Goal: Task Accomplishment & Management: Manage account settings

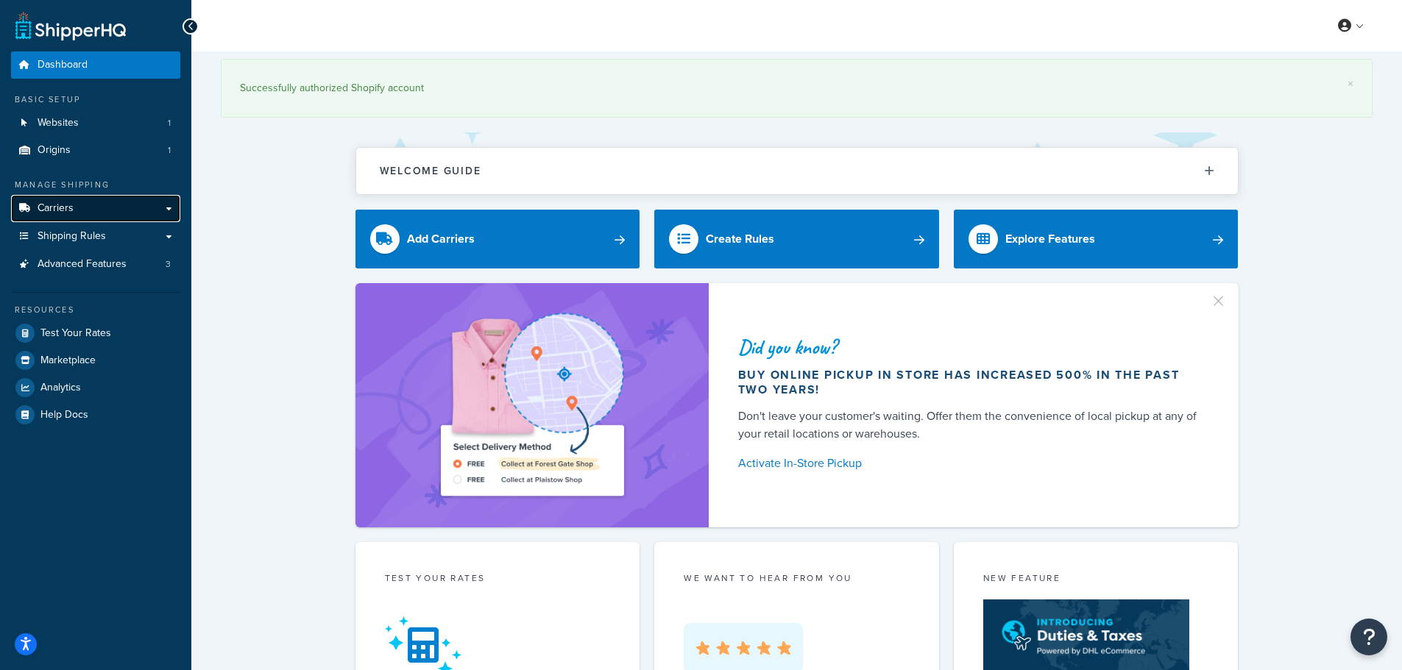
click at [91, 210] on link "Carriers" at bounding box center [95, 208] width 169 height 27
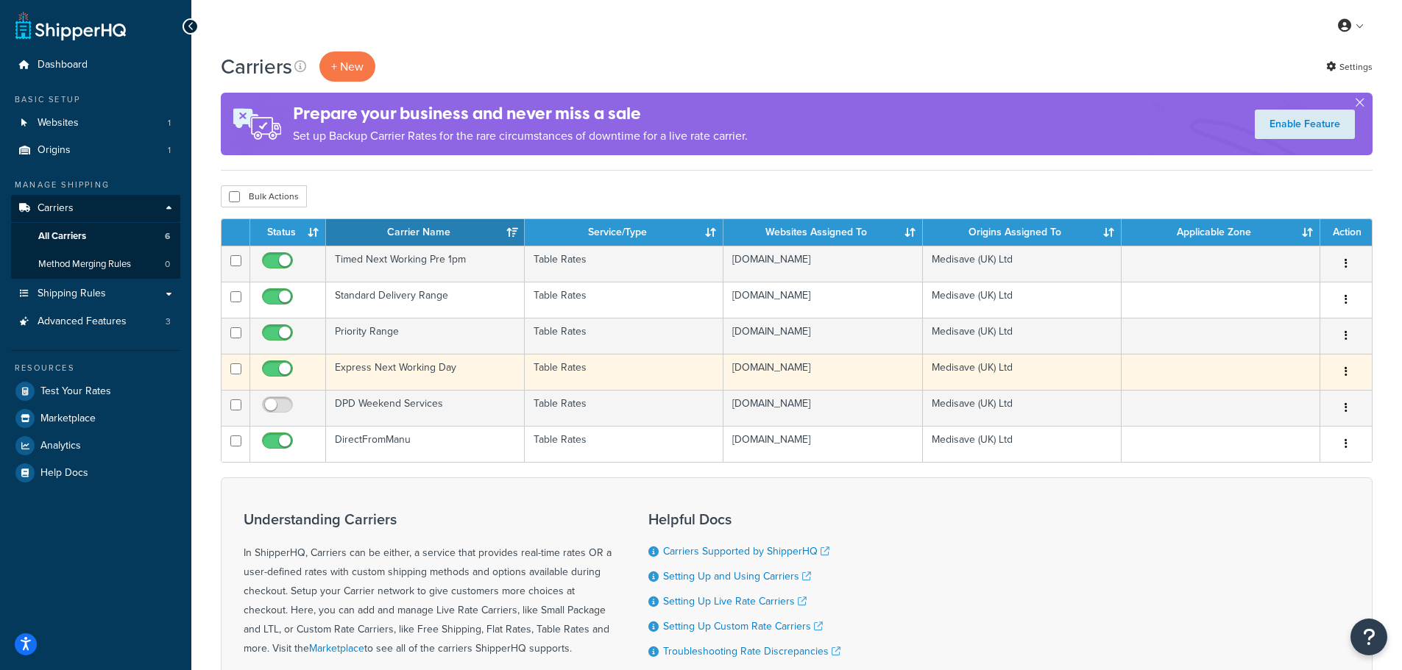
click at [445, 372] on td "Express Next Working Day" at bounding box center [425, 372] width 199 height 36
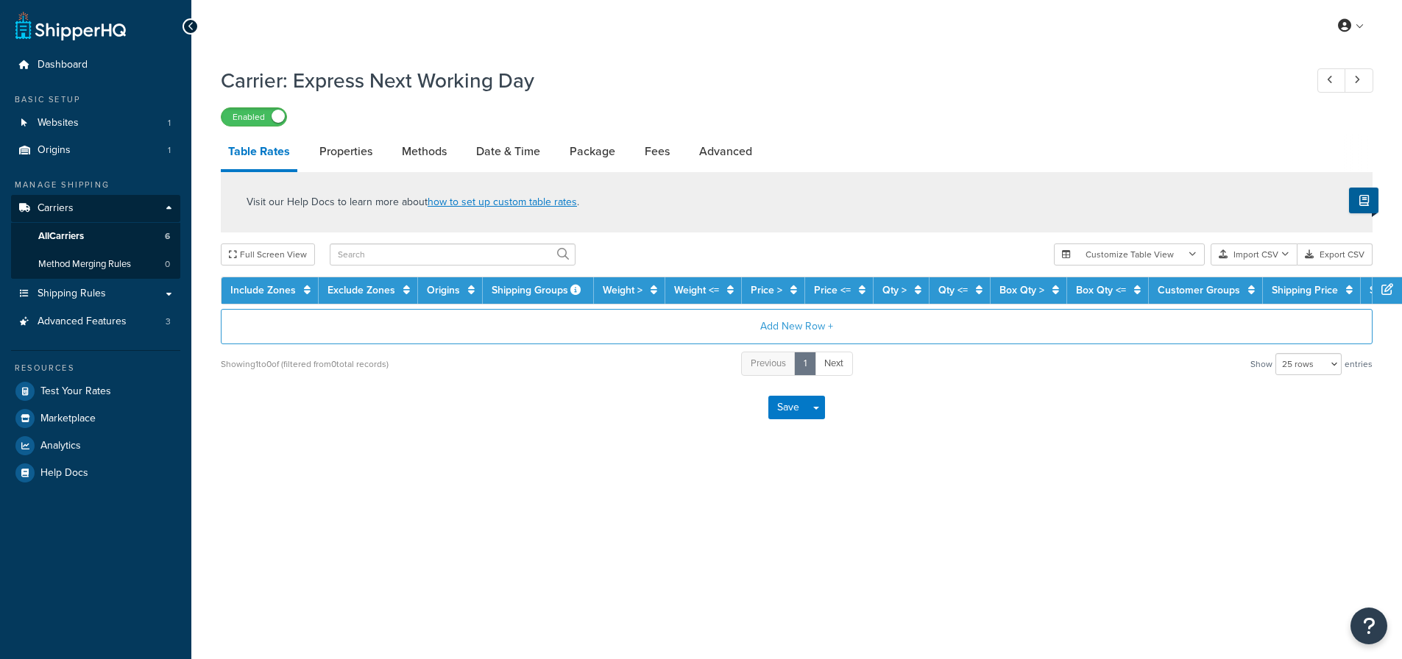
select select "25"
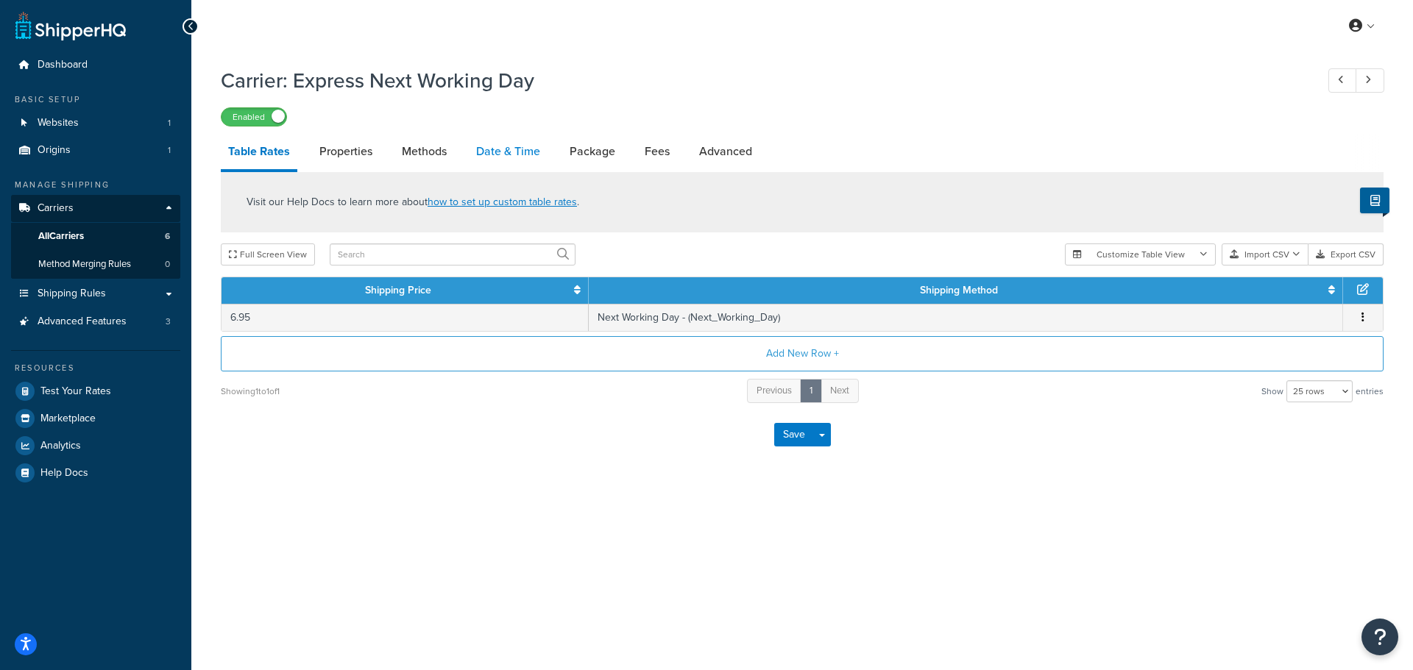
click at [508, 151] on link "Date & Time" at bounding box center [508, 151] width 79 height 35
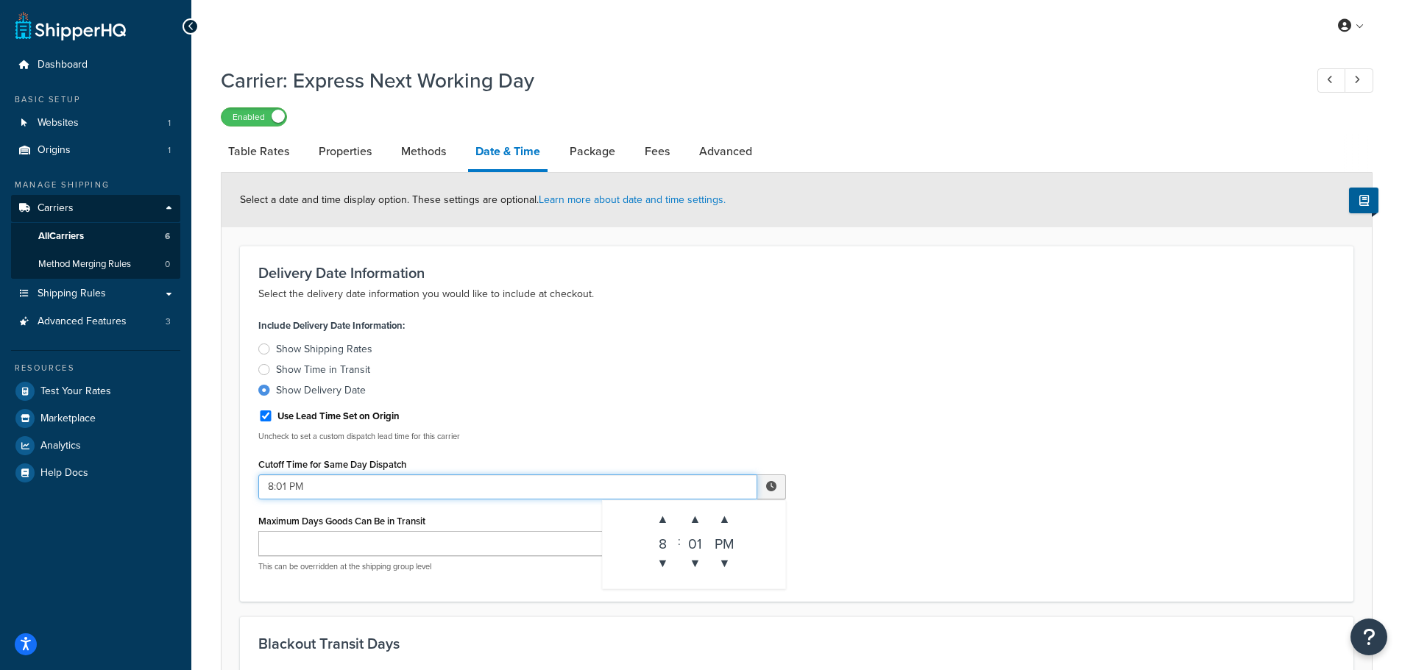
click at [274, 484] on input "8:01 PM" at bounding box center [507, 487] width 499 height 25
type input "12:01 PM"
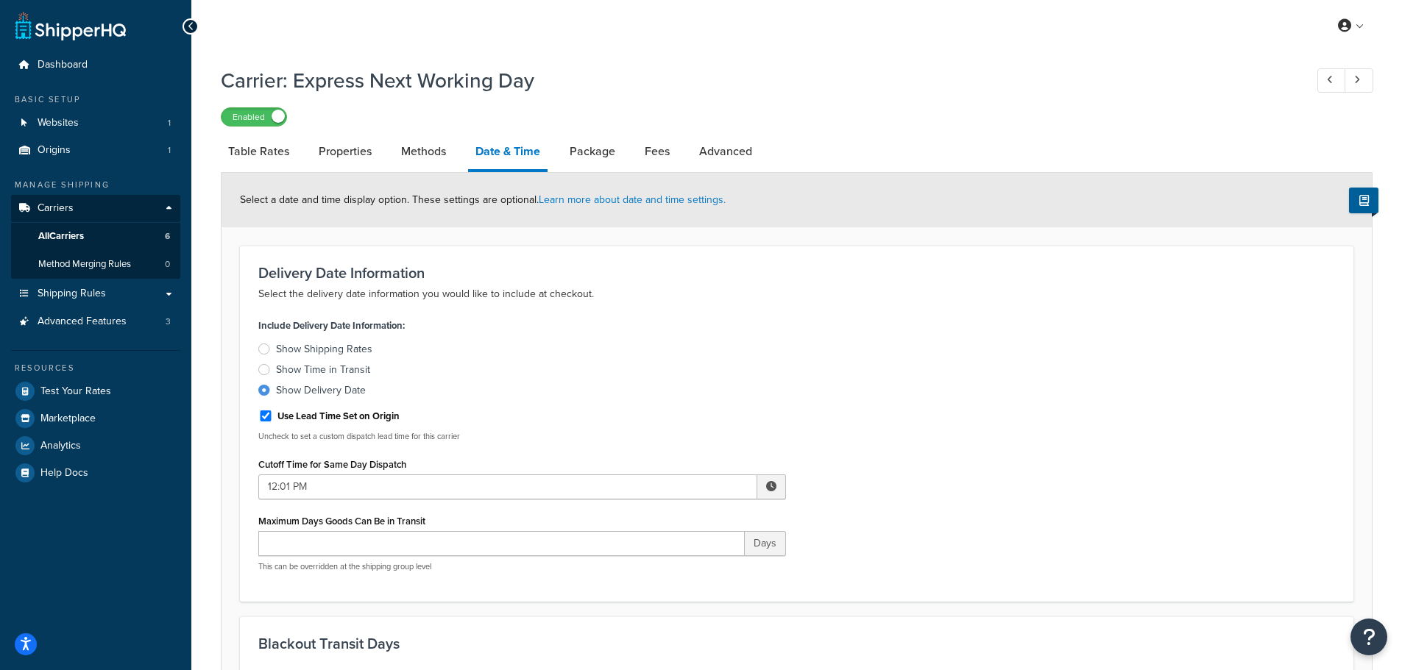
click at [972, 418] on div "Include Delivery Date Information: Show Shipping Rates Show Time in Transit Sho…" at bounding box center [796, 449] width 1099 height 269
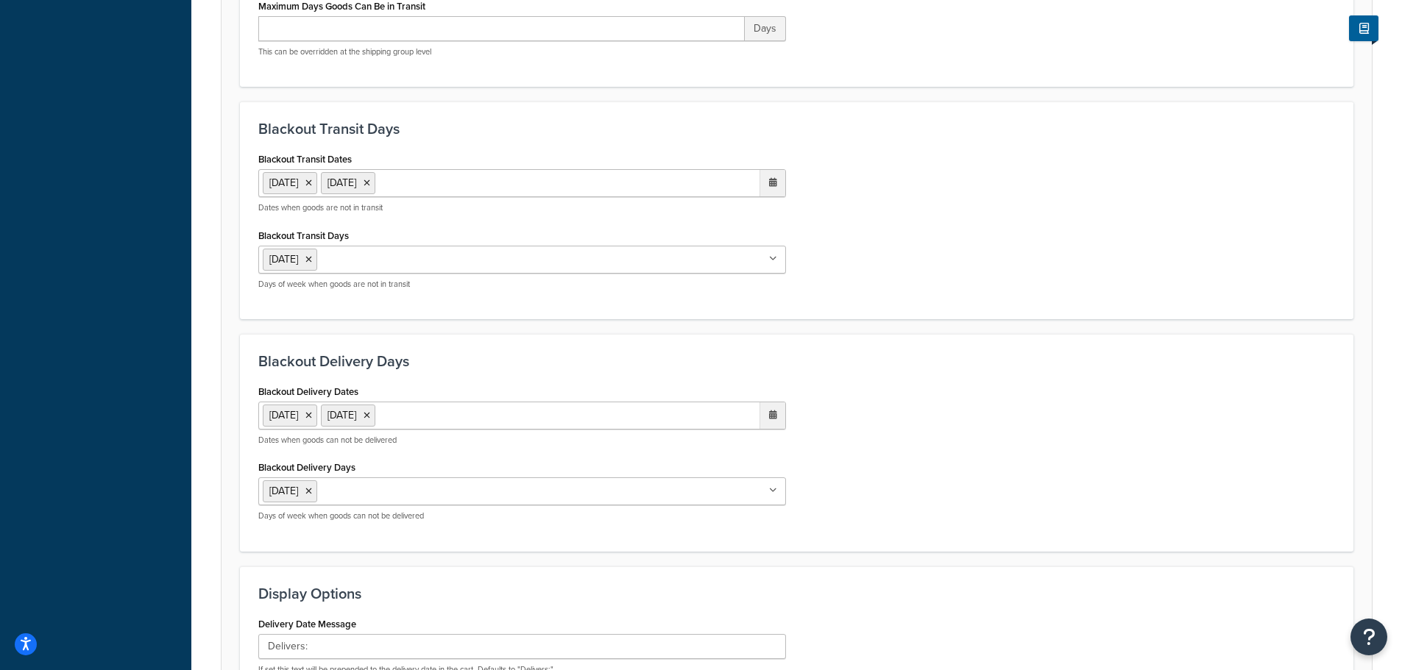
scroll to position [831, 0]
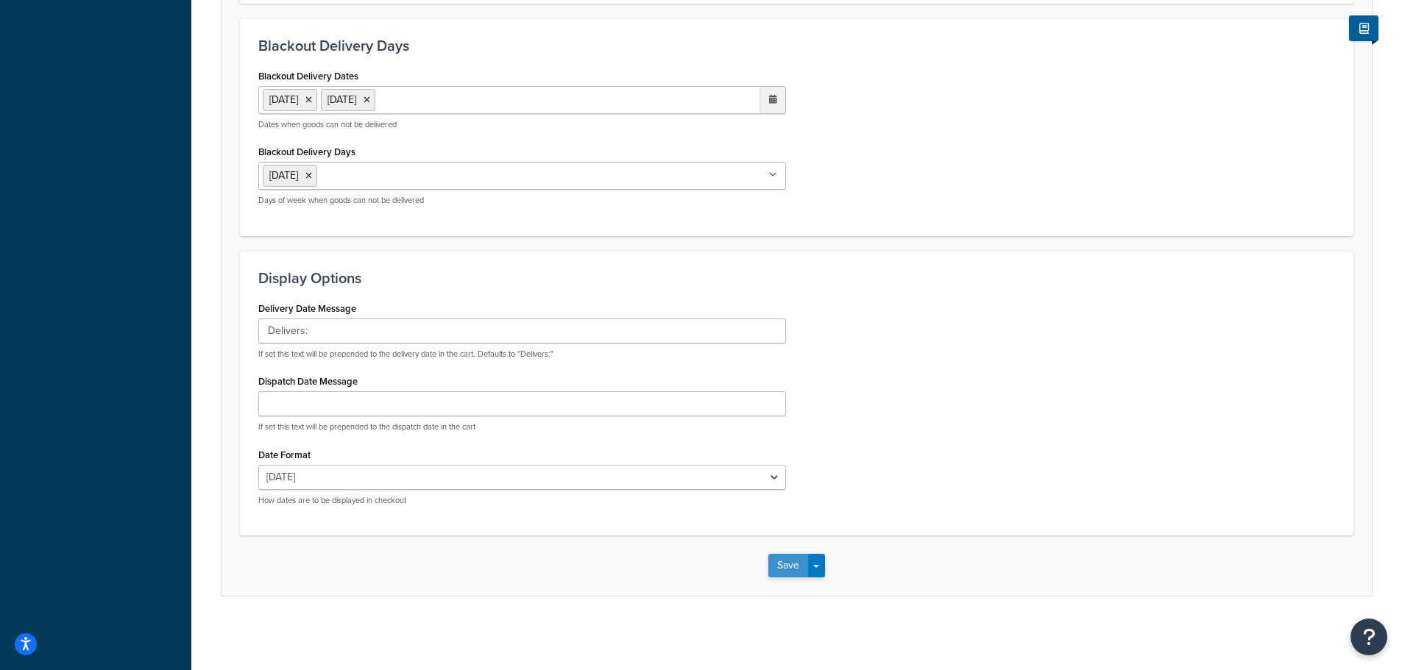
click at [781, 561] on button "Save" at bounding box center [788, 566] width 40 height 24
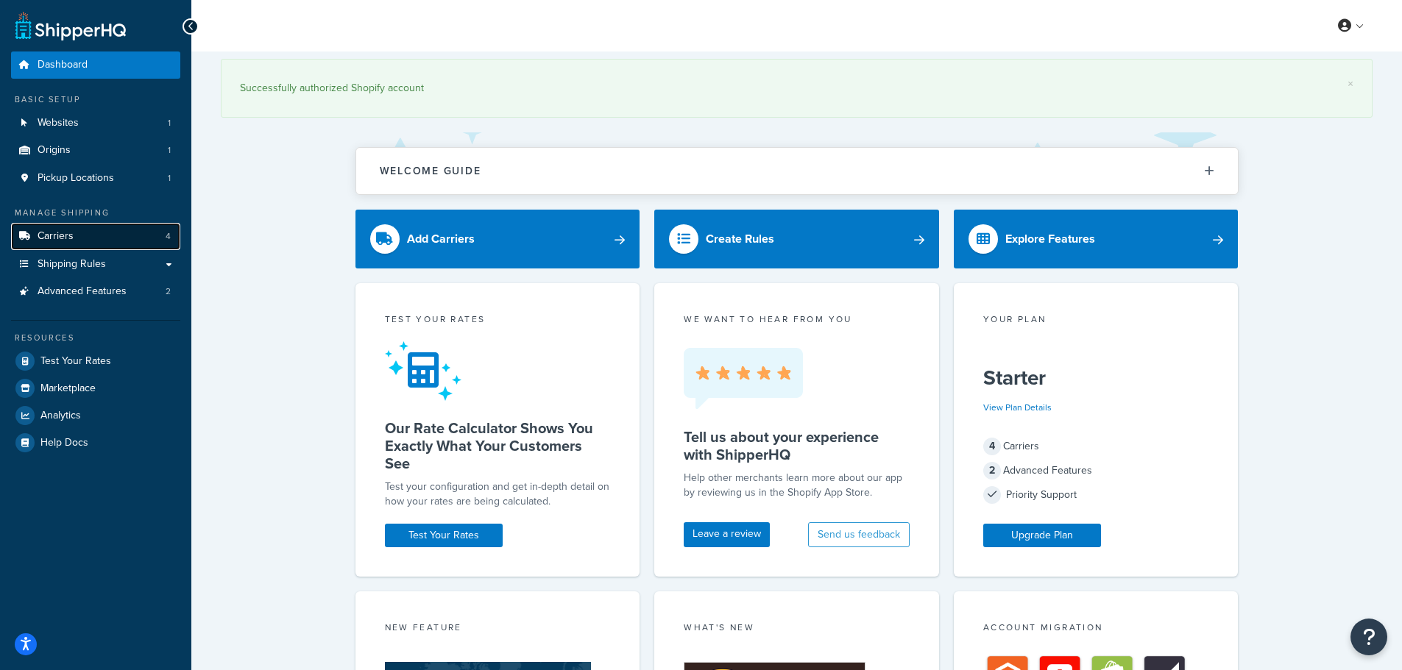
click at [77, 240] on link "Carriers 4" at bounding box center [95, 236] width 169 height 27
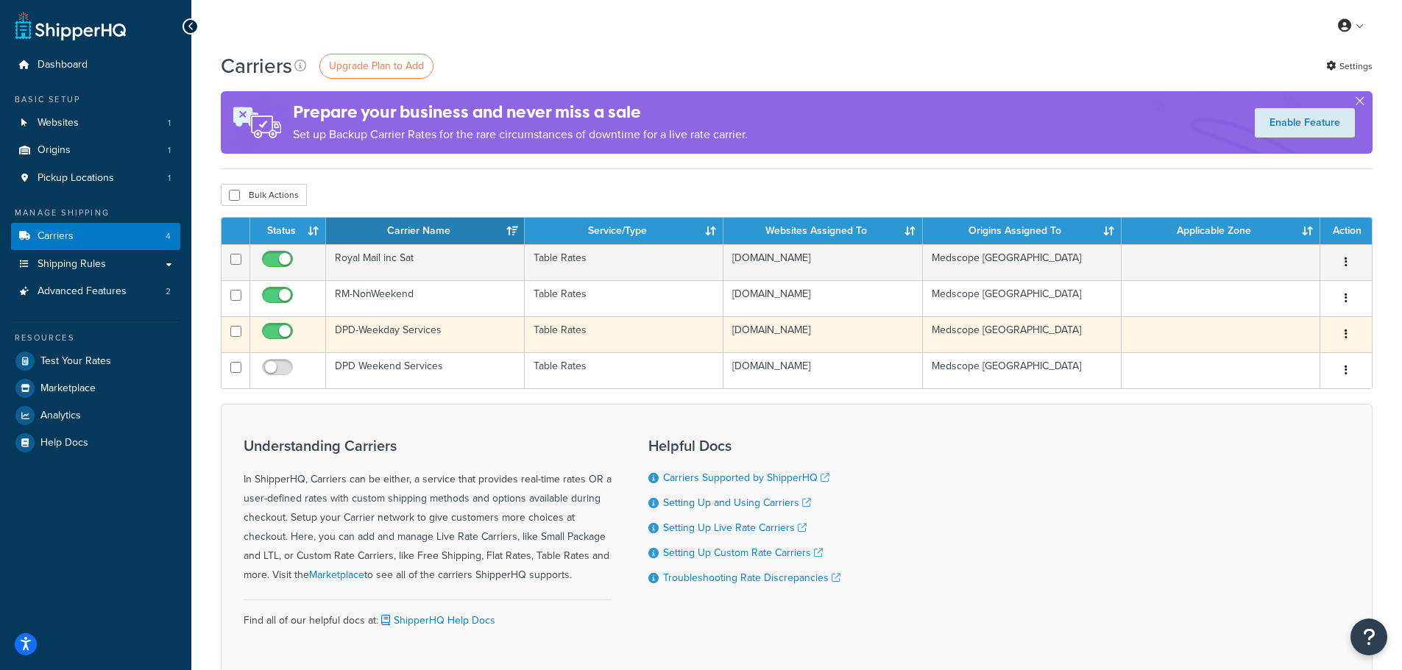
click at [438, 334] on td "DPD-Weekday Services" at bounding box center [425, 334] width 199 height 36
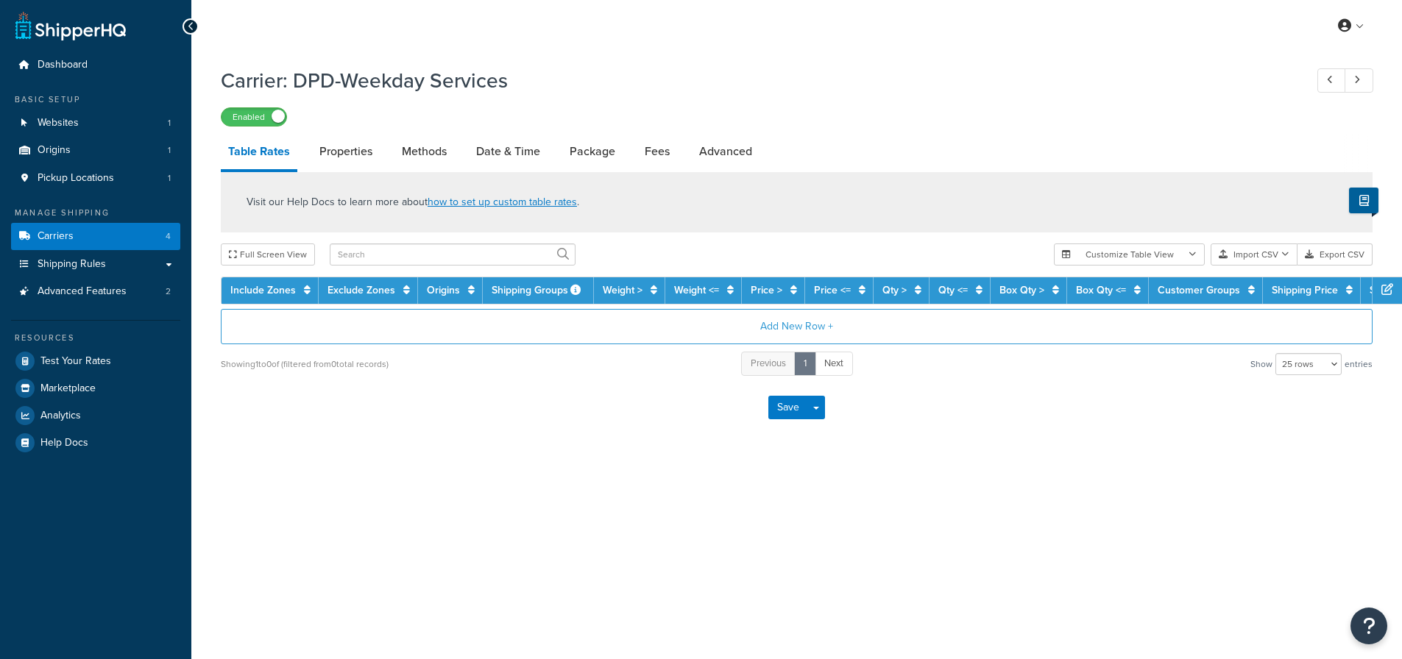
select select "25"
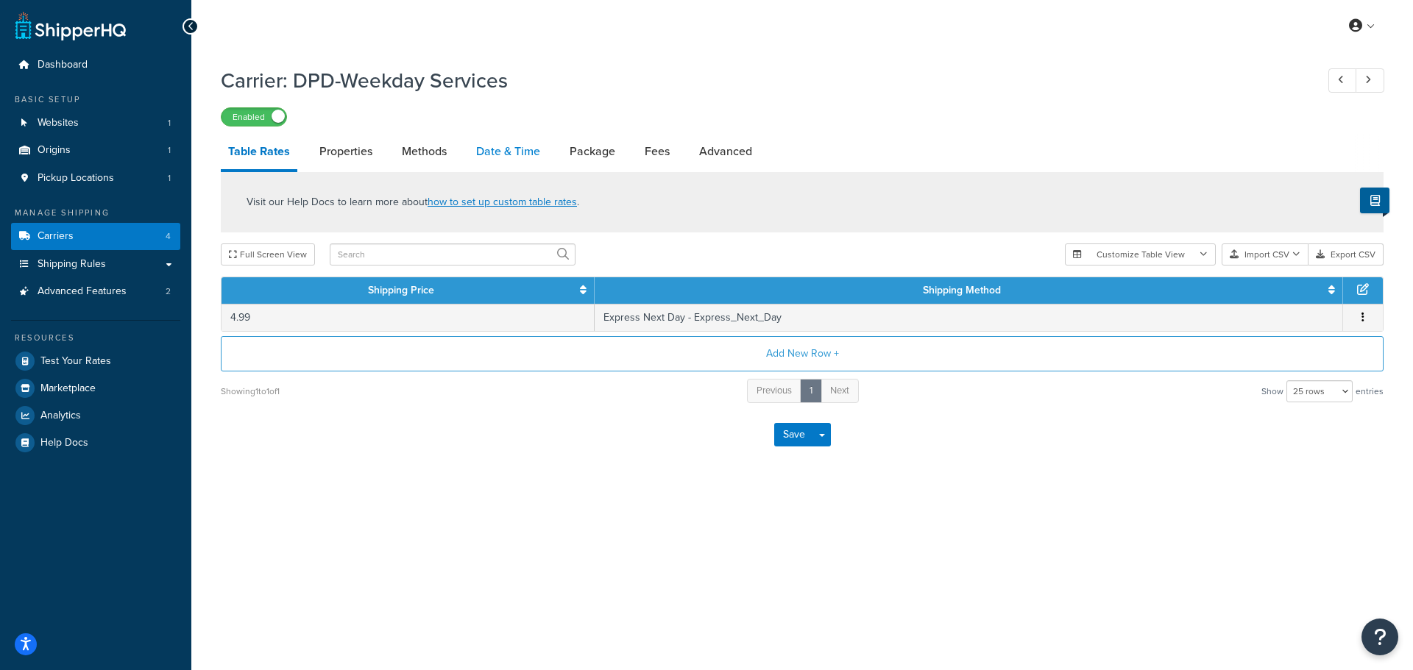
click at [539, 155] on link "Date & Time" at bounding box center [508, 151] width 79 height 35
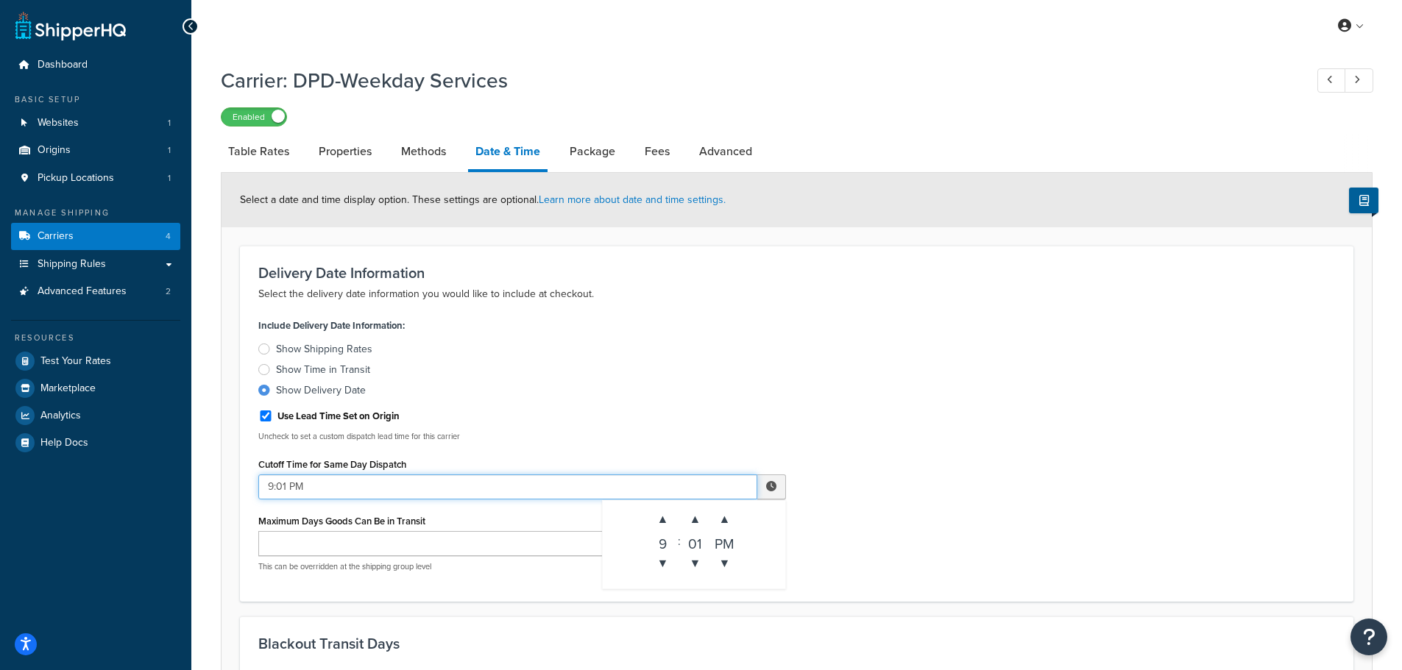
click at [266, 486] on input "9:01 PM" at bounding box center [507, 487] width 499 height 25
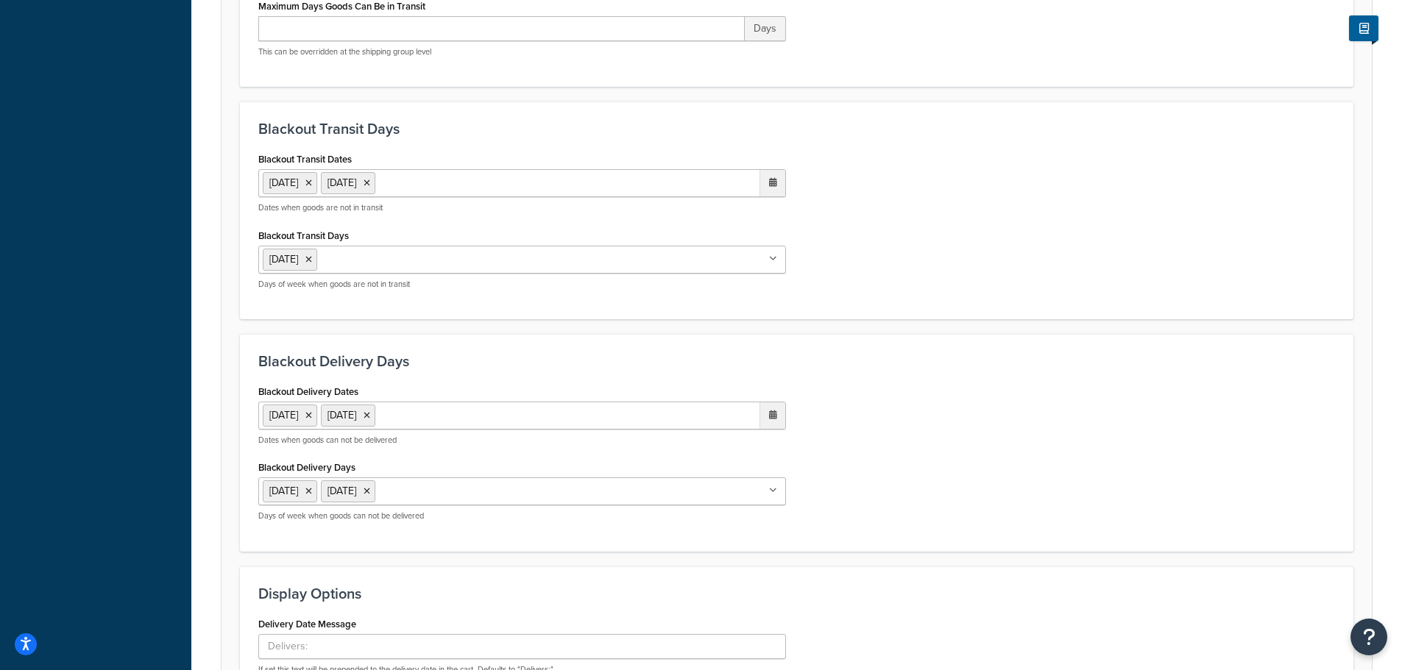
scroll to position [831, 0]
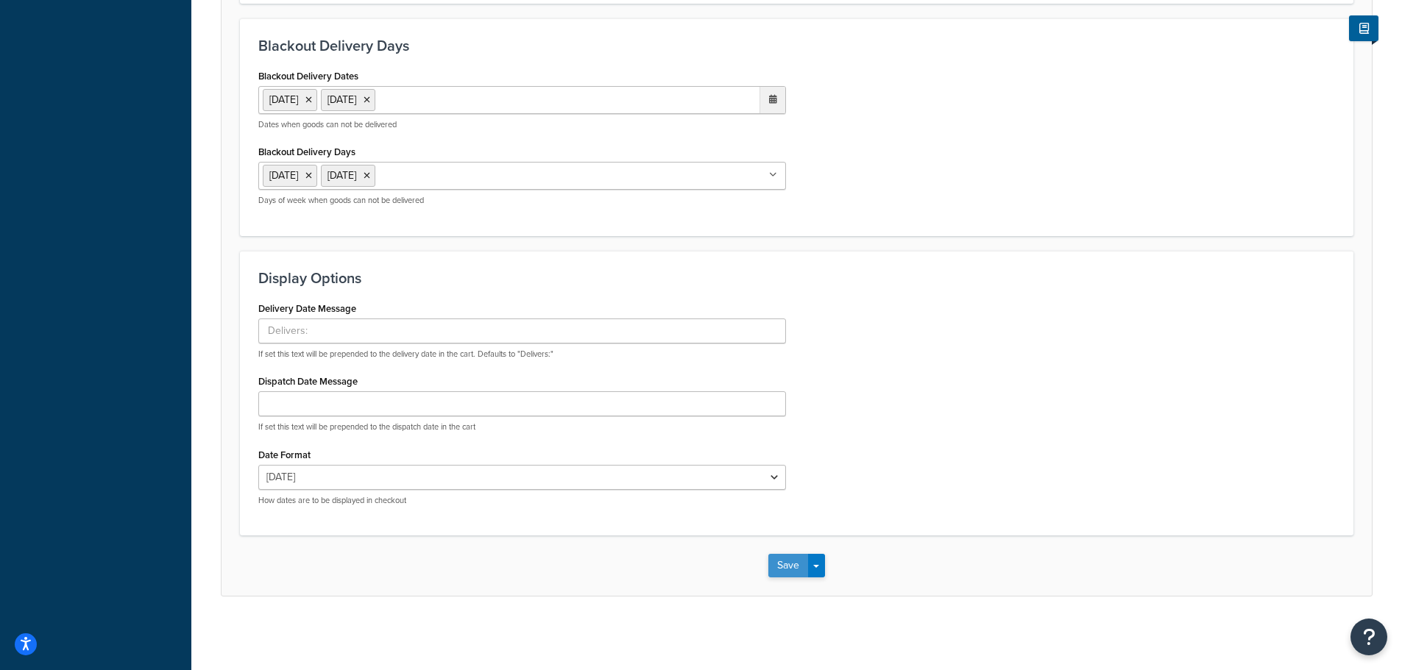
type input "12:01 PM"
click at [780, 569] on button "Save" at bounding box center [788, 566] width 40 height 24
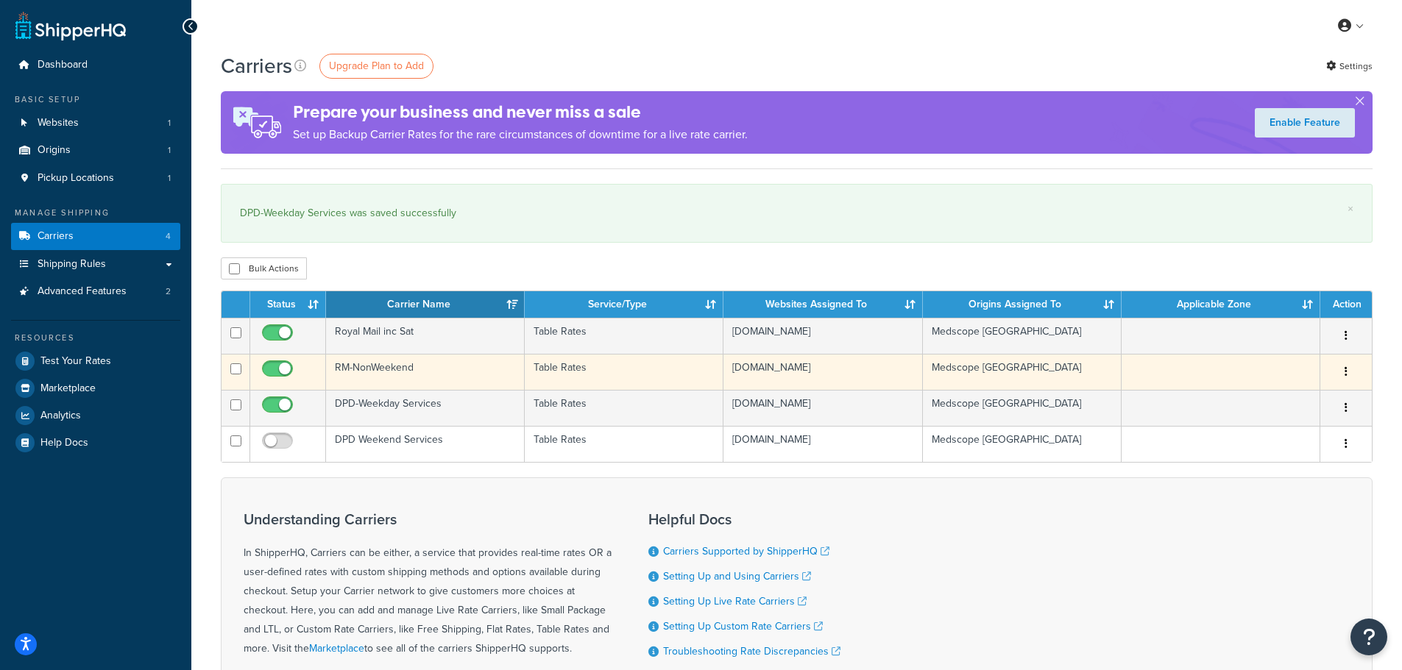
click at [405, 364] on td "RM-NonWeekend" at bounding box center [425, 372] width 199 height 36
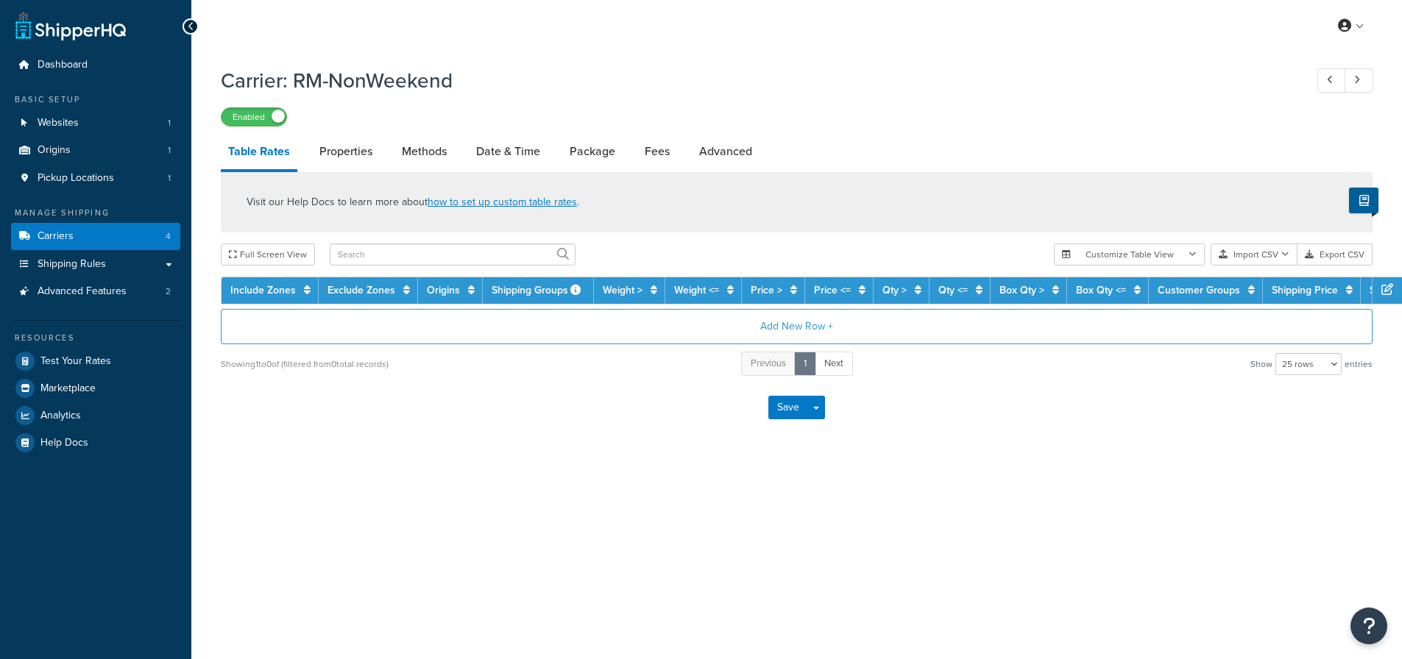
select select "25"
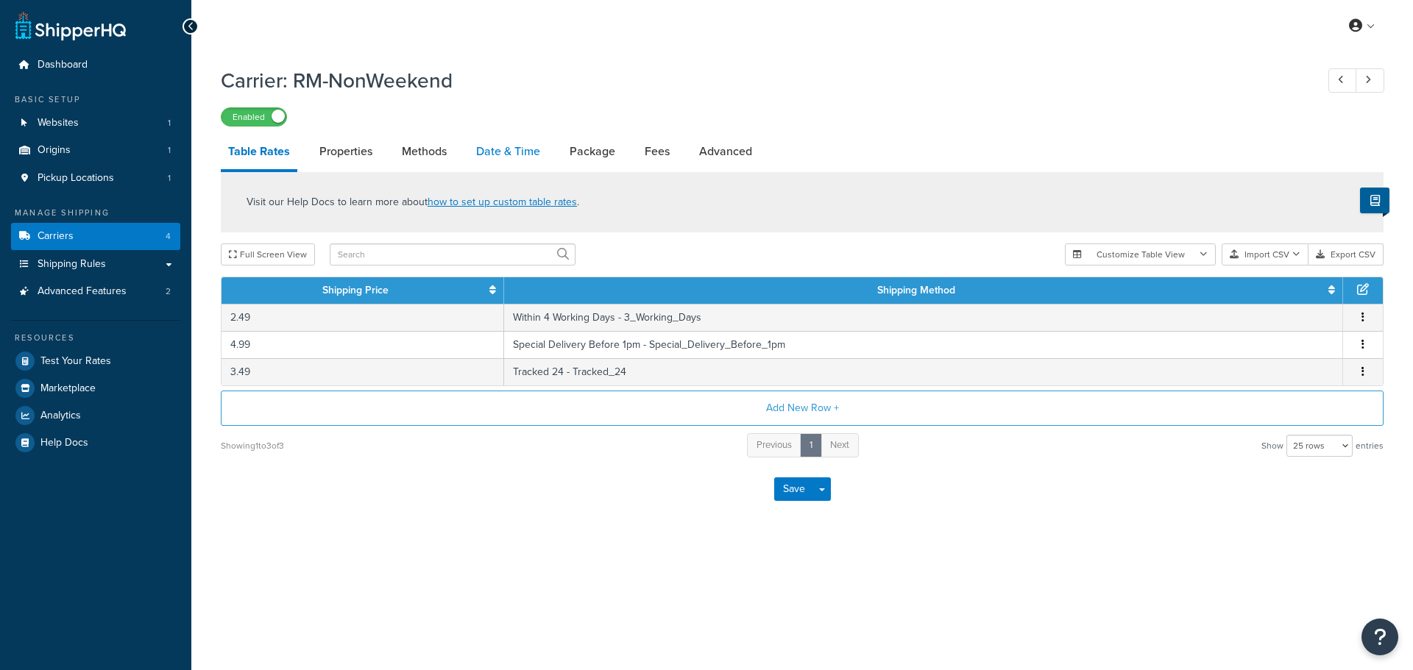
click at [508, 147] on link "Date & Time" at bounding box center [508, 151] width 79 height 35
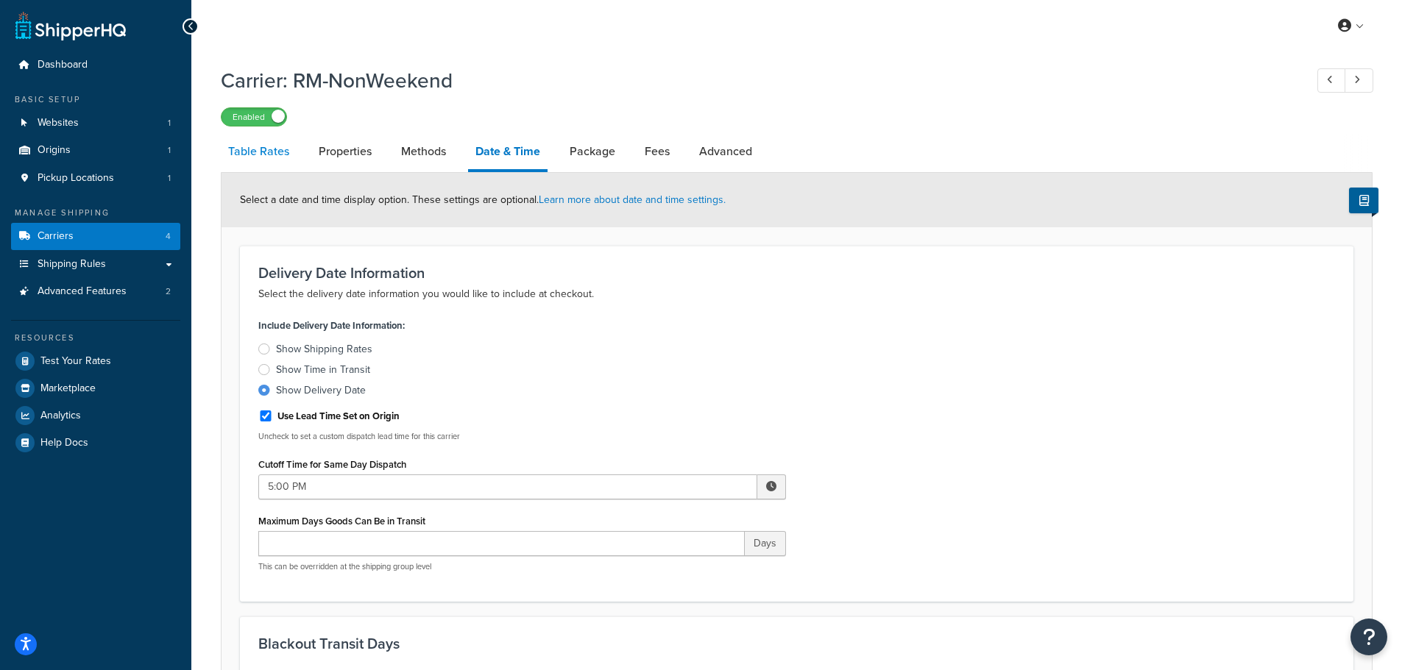
click at [281, 146] on link "Table Rates" at bounding box center [259, 151] width 76 height 35
select select "25"
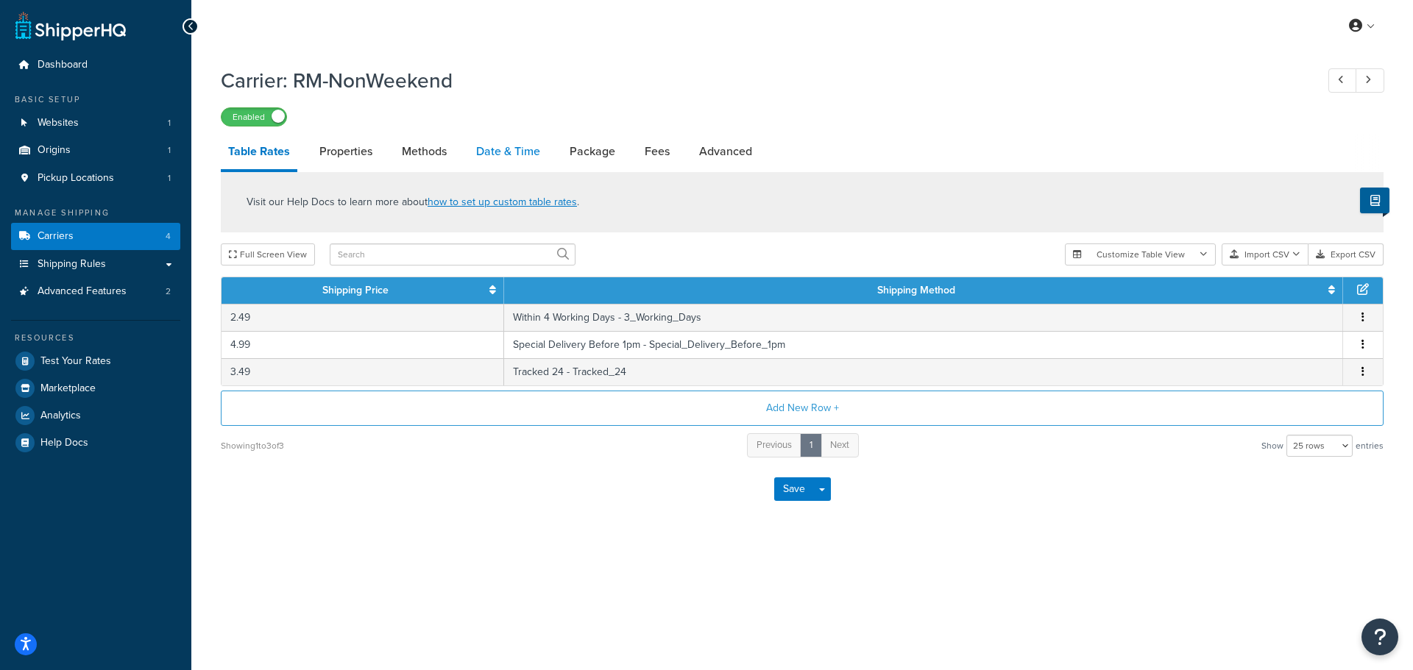
click at [508, 148] on link "Date & Time" at bounding box center [508, 151] width 79 height 35
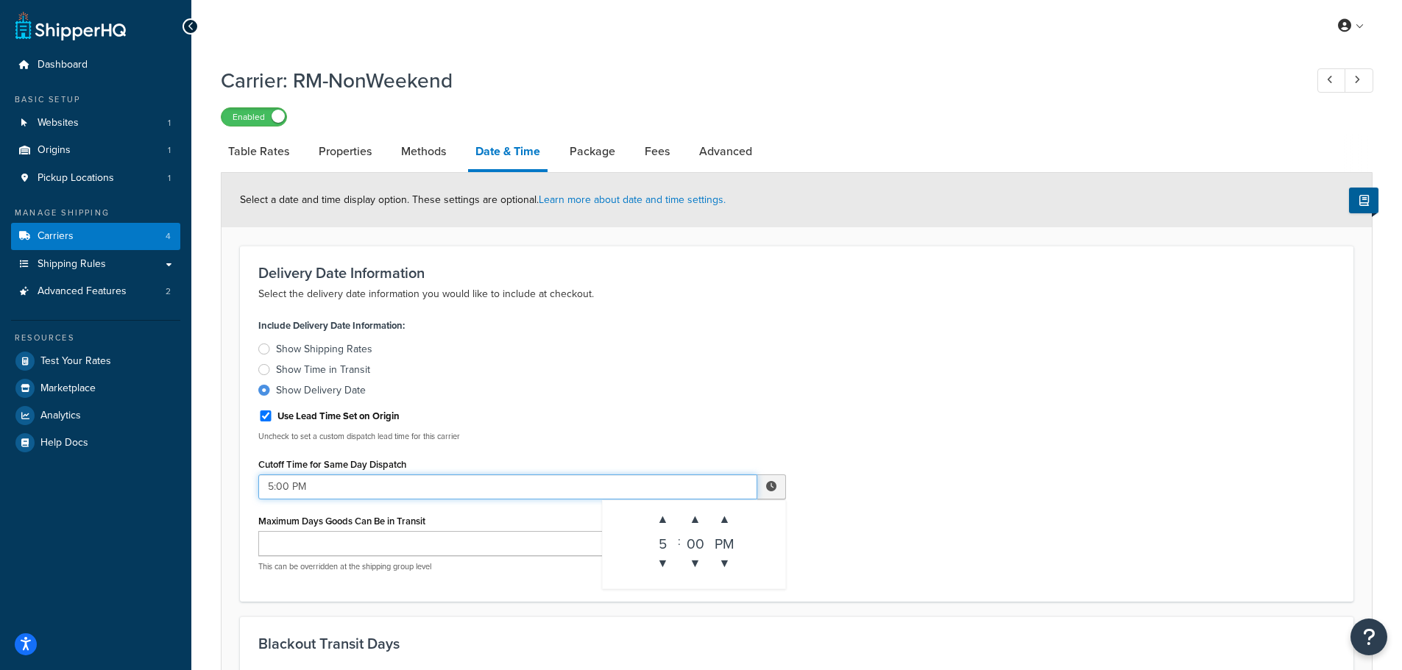
click at [272, 486] on input "5:00 PM" at bounding box center [507, 487] width 499 height 25
click at [291, 489] on input "12:00 PM" at bounding box center [507, 487] width 499 height 25
type input "12:01 PM"
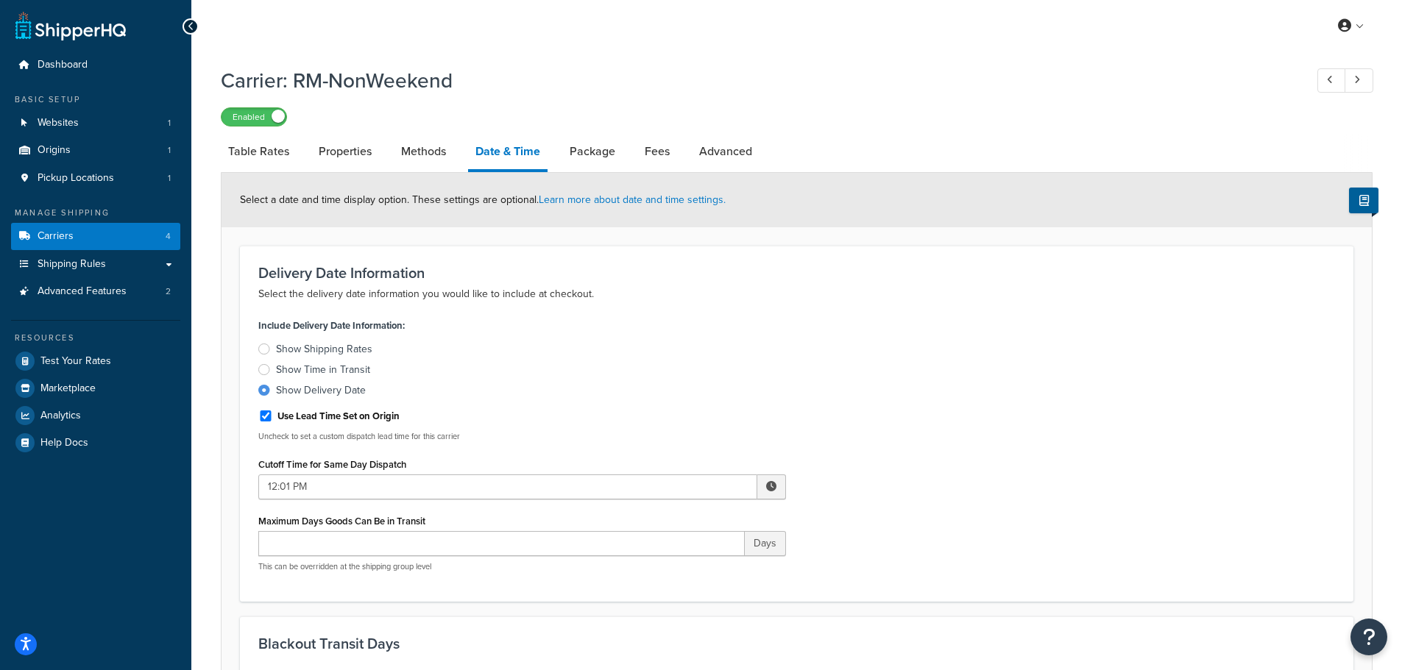
click at [707, 410] on div "Use Lead Time Set on Origin" at bounding box center [522, 415] width 528 height 22
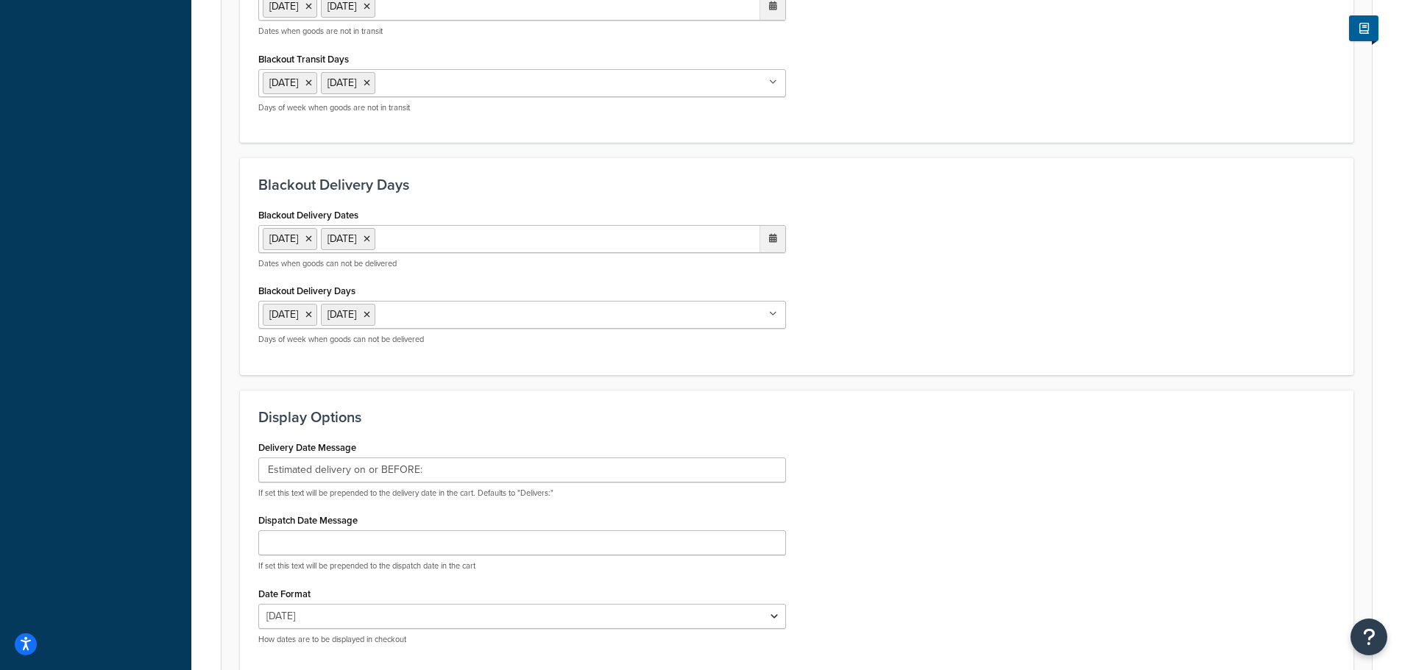
scroll to position [831, 0]
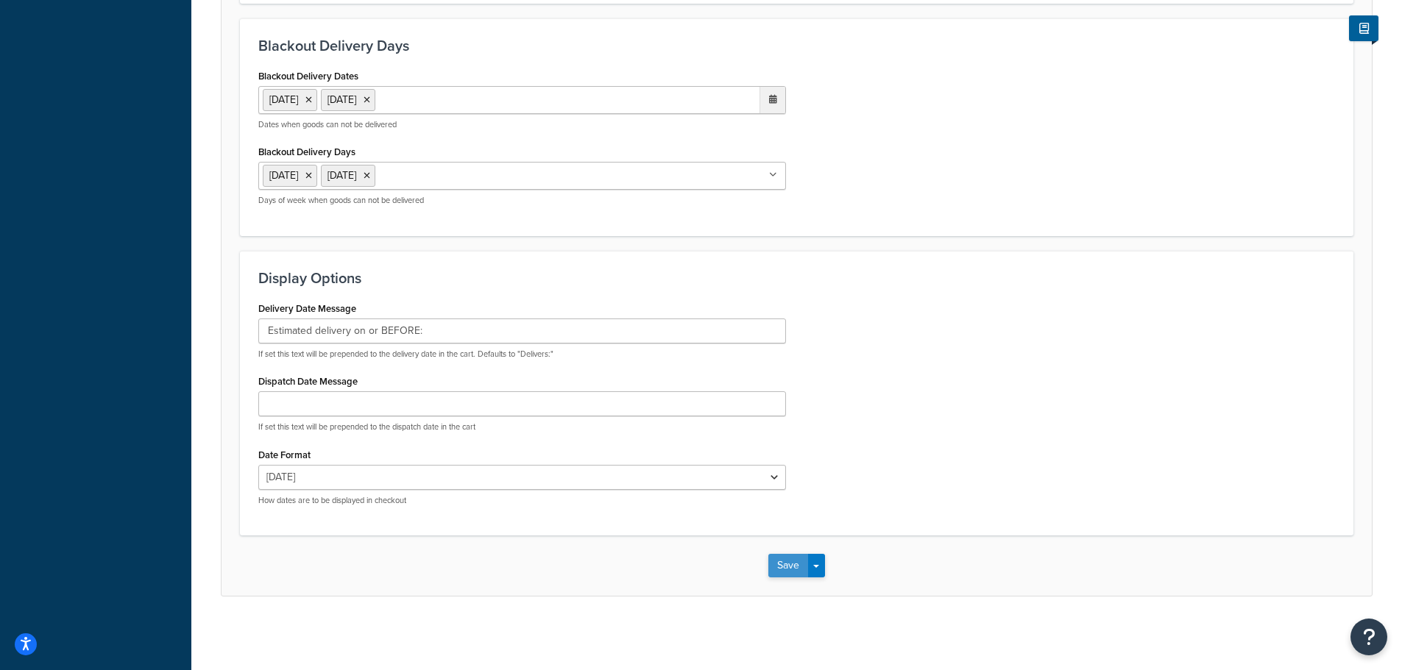
click at [779, 570] on button "Save" at bounding box center [788, 566] width 40 height 24
